Goal: Communication & Community: Answer question/provide support

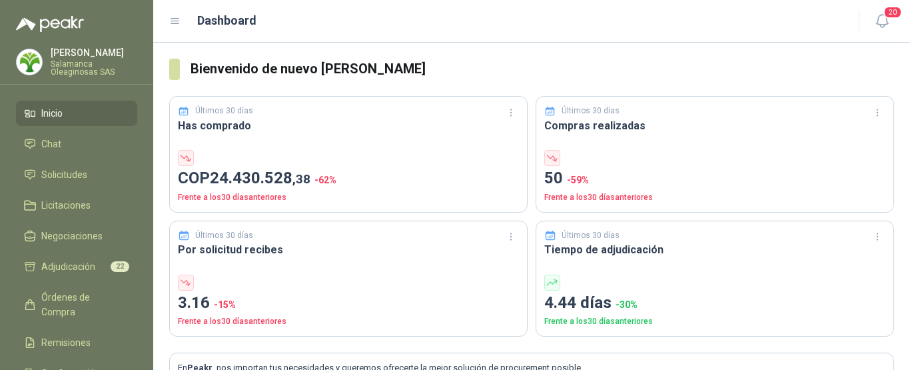
click at [82, 60] on p "Salamanca Oleaginosas SAS" at bounding box center [94, 68] width 87 height 16
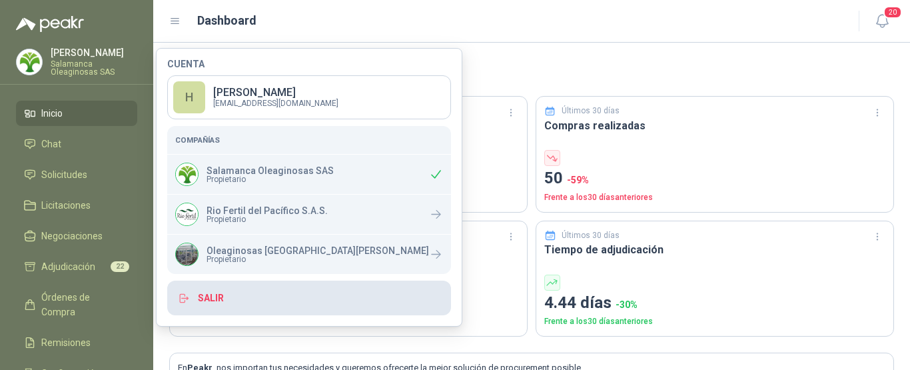
click at [210, 298] on button "Salir" at bounding box center [309, 297] width 284 height 35
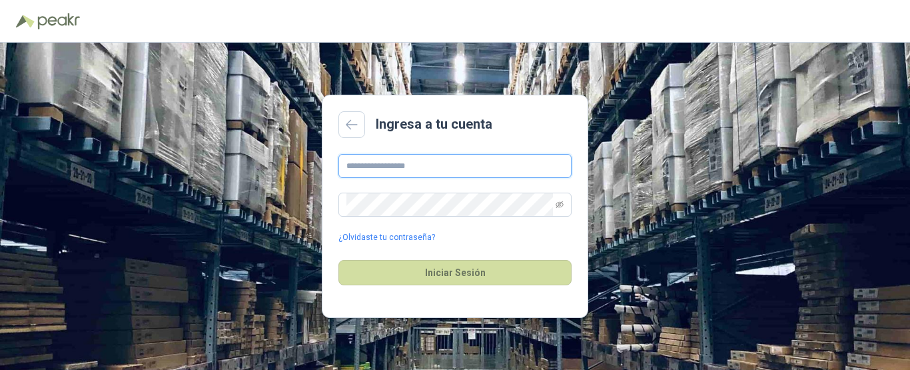
click at [429, 165] on input "text" at bounding box center [454, 166] width 233 height 24
type input "**********"
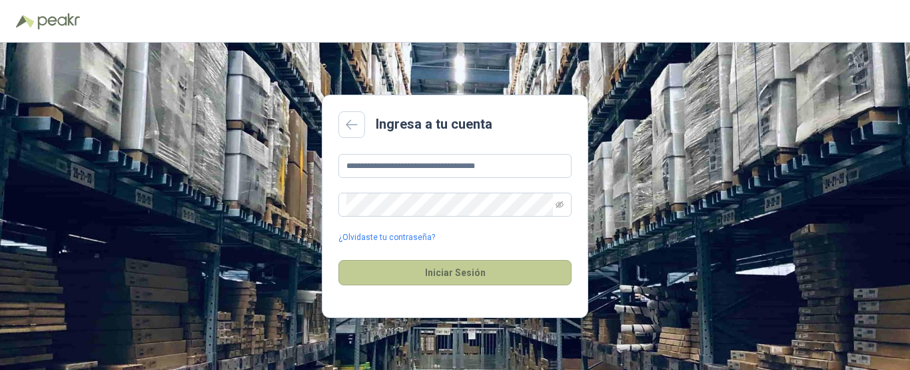
click at [454, 274] on button "Iniciar Sesión" at bounding box center [454, 272] width 233 height 25
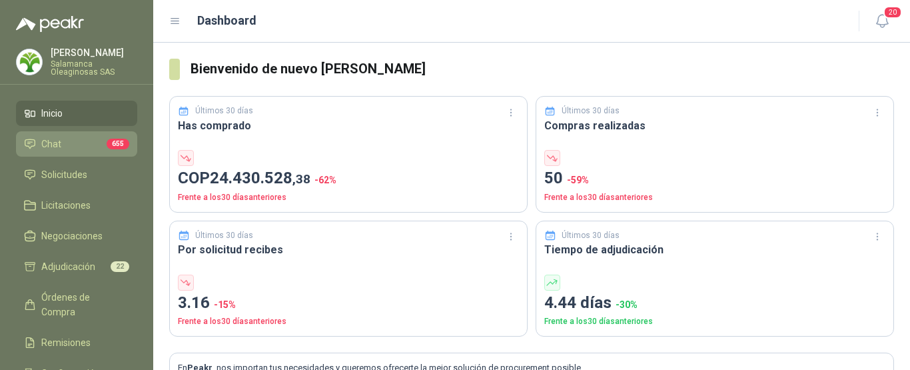
click at [70, 140] on li "Chat 655" at bounding box center [76, 144] width 105 height 15
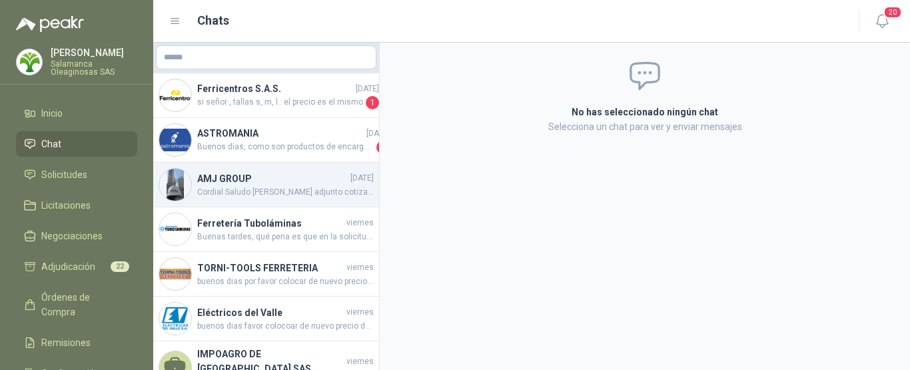
click at [275, 186] on span "Cordial Saludo [PERSON_NAME] adjunto cotización actualizada." at bounding box center [285, 192] width 176 height 13
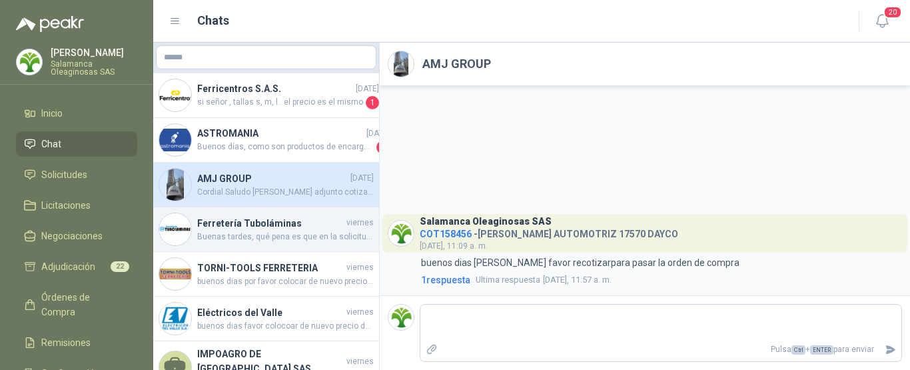
click at [230, 224] on h4 "Ferretería Tuboláminas" at bounding box center [270, 223] width 146 height 15
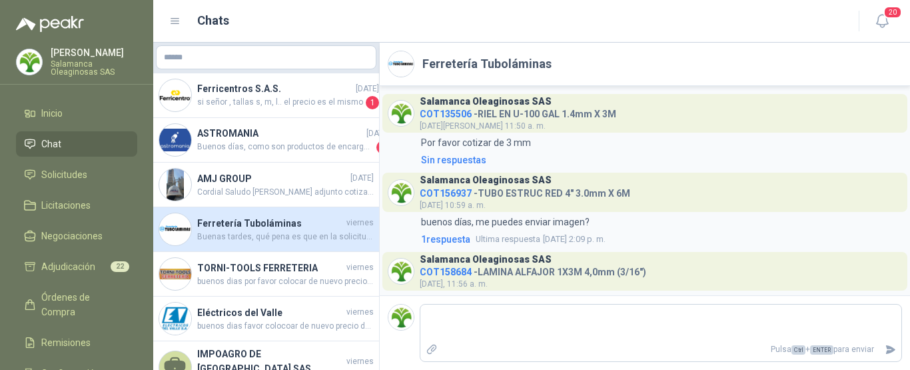
scroll to position [53, 0]
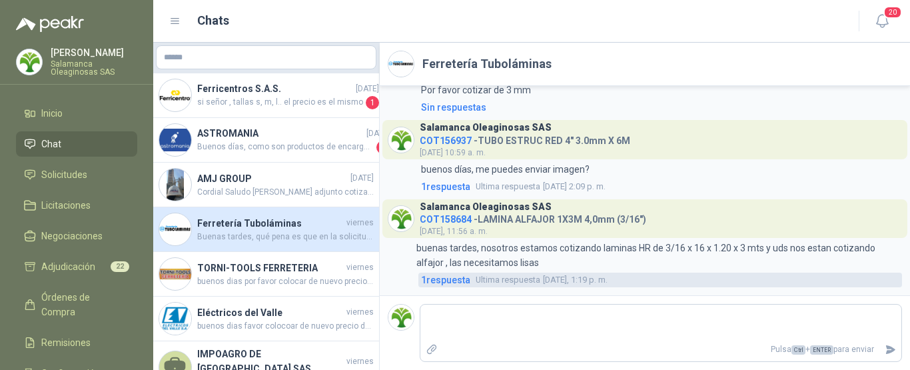
click at [497, 282] on span "Ultima respuesta" at bounding box center [507, 279] width 65 height 13
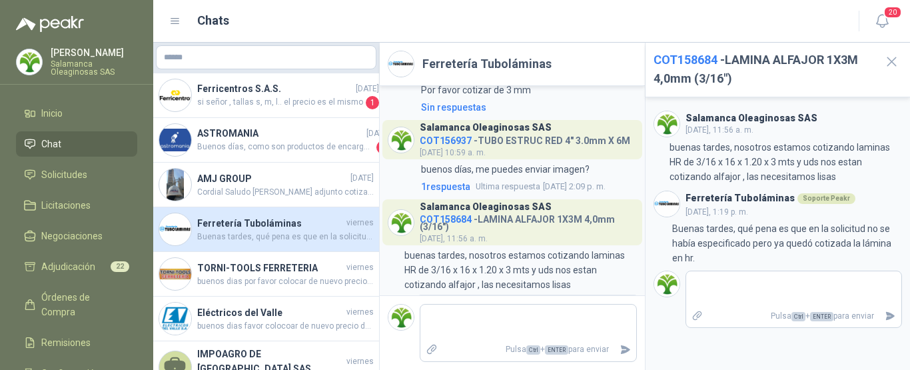
scroll to position [75, 0]
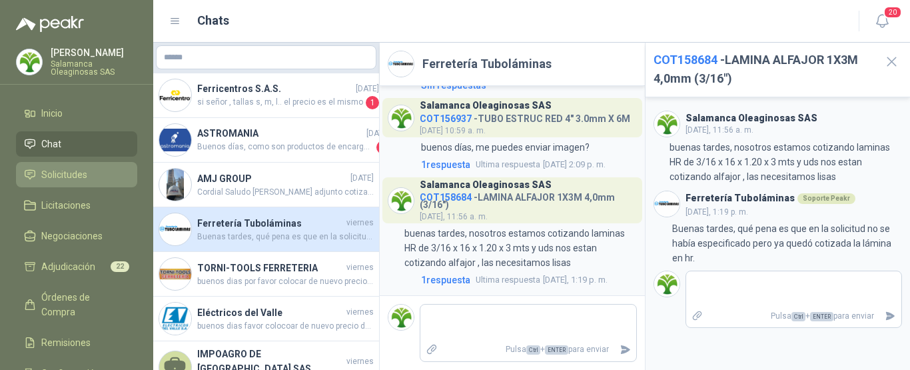
click at [89, 172] on li "Solicitudes" at bounding box center [76, 174] width 105 height 15
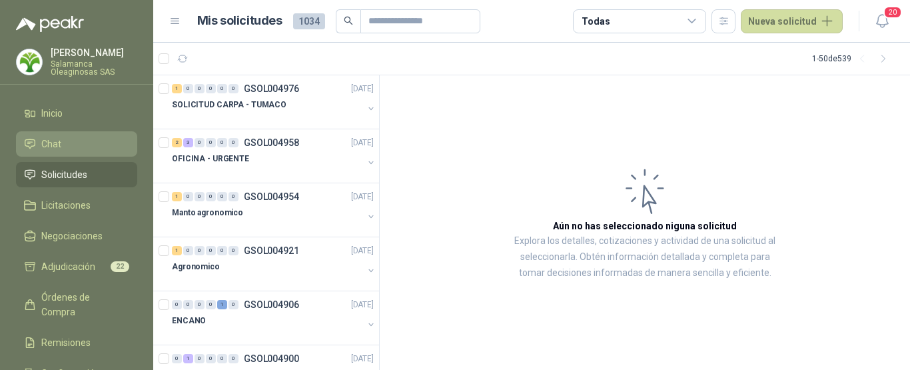
click at [91, 140] on li "Chat" at bounding box center [76, 144] width 105 height 15
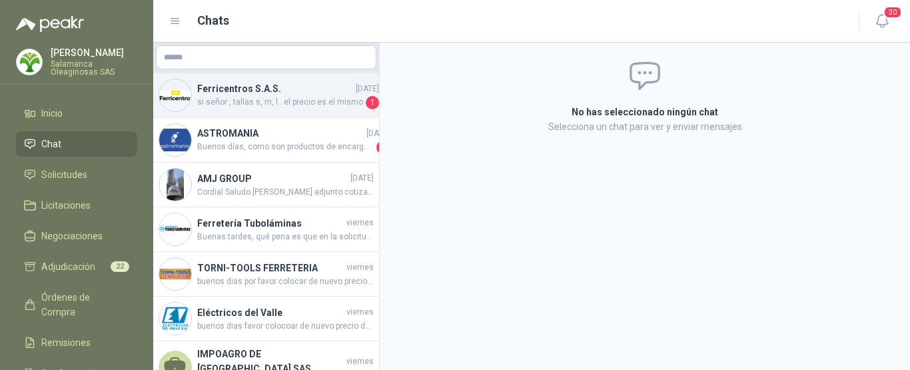
click at [298, 96] on span "si señor , tallas s, m, l.. el precio es el mismo" at bounding box center [280, 102] width 166 height 13
